Goal: Complete application form

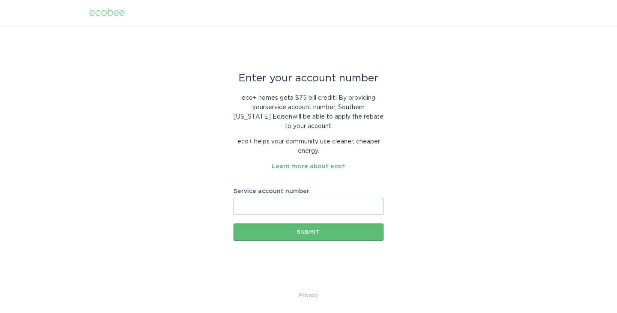
click at [279, 206] on input "Service account number" at bounding box center [308, 206] width 150 height 17
paste input "8020754904"
type input "8020754904"
click at [275, 203] on input "8020754904" at bounding box center [308, 206] width 150 height 17
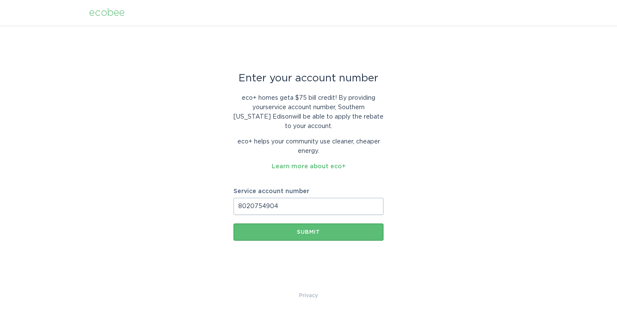
click at [275, 203] on input "8020754904" at bounding box center [308, 206] width 150 height 17
click at [310, 233] on div "Submit" at bounding box center [308, 232] width 141 height 5
